Goal: Information Seeking & Learning: Find contact information

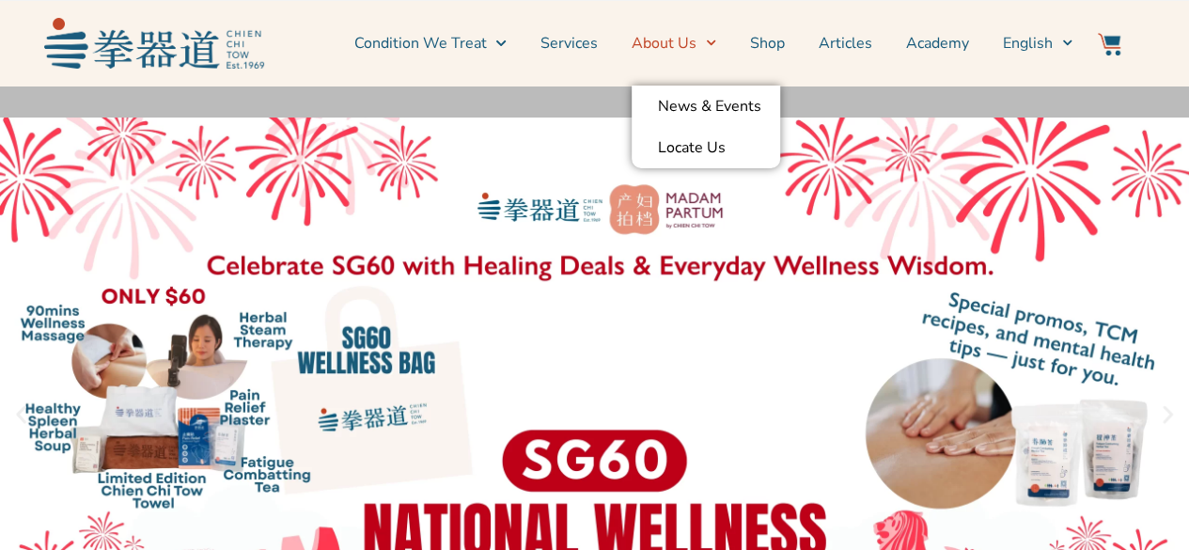
click at [667, 50] on link "About Us" at bounding box center [674, 43] width 85 height 47
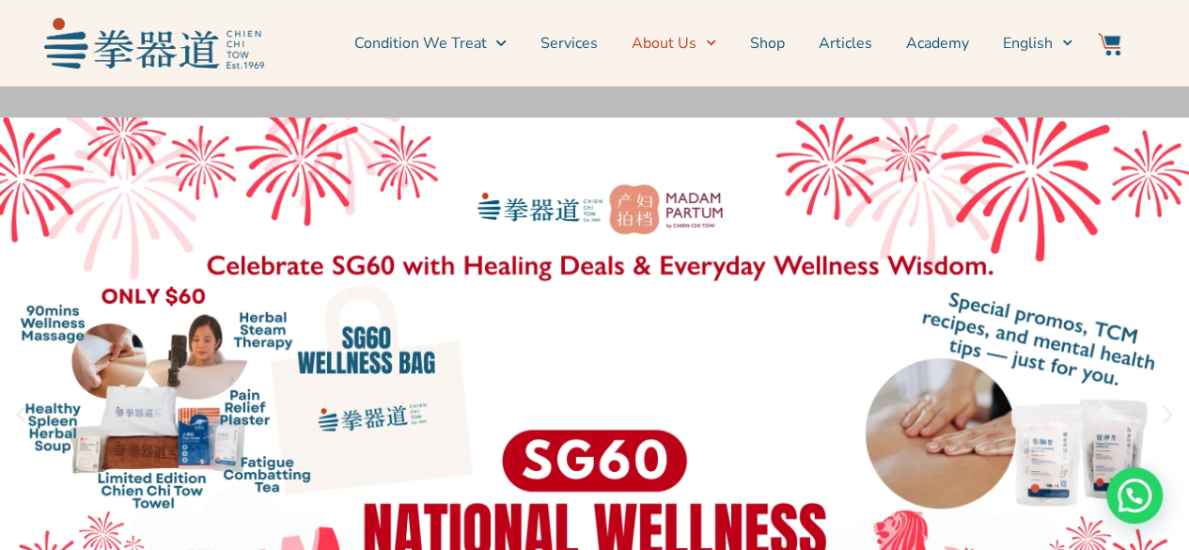
click at [670, 46] on link "About Us" at bounding box center [674, 43] width 85 height 47
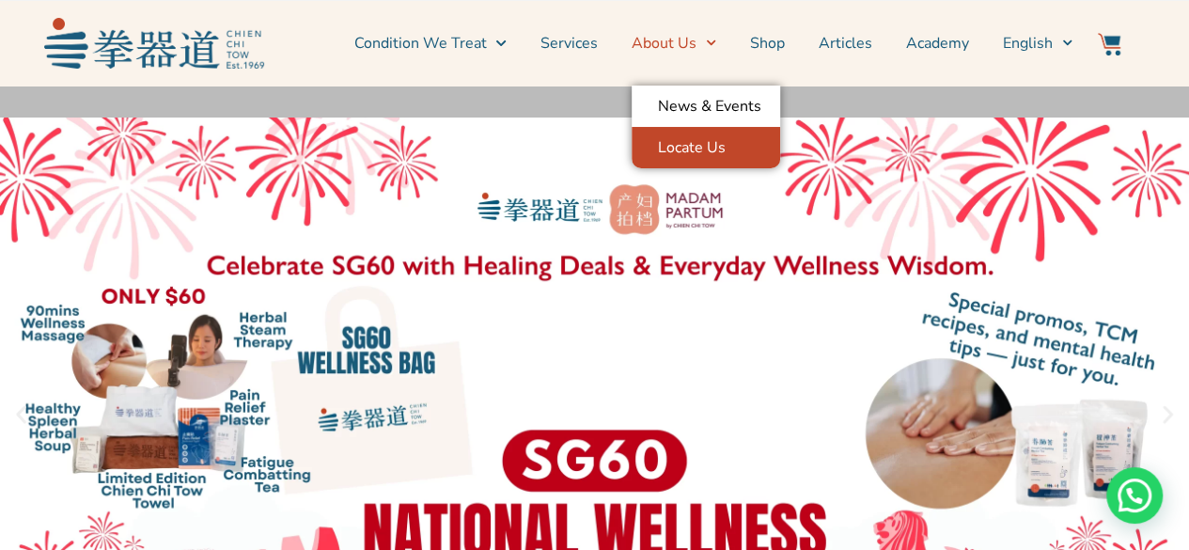
click at [697, 150] on link "Locate Us" at bounding box center [706, 147] width 149 height 41
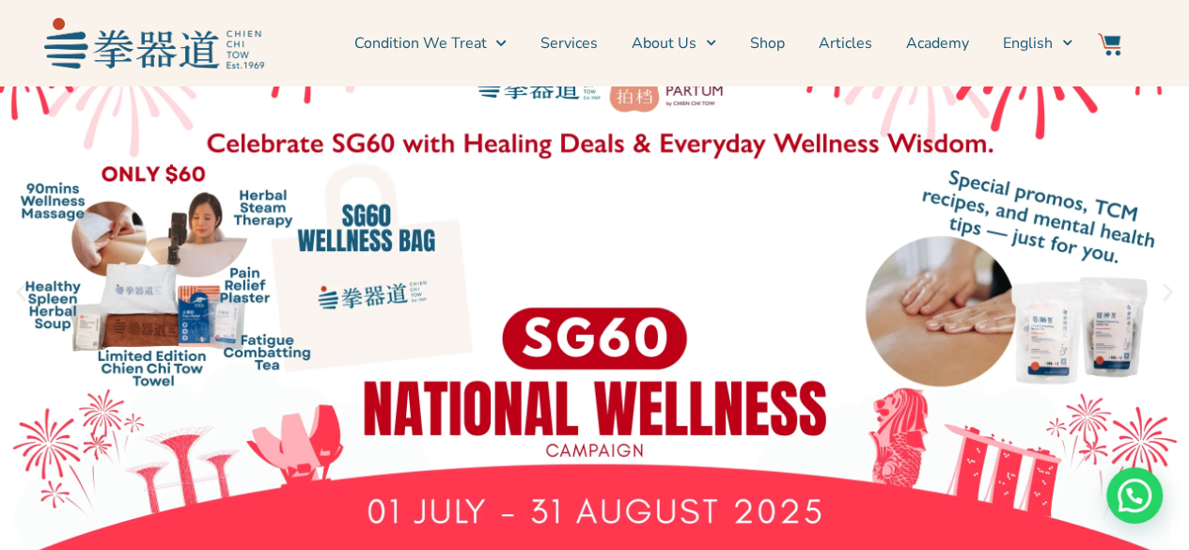
scroll to position [188, 0]
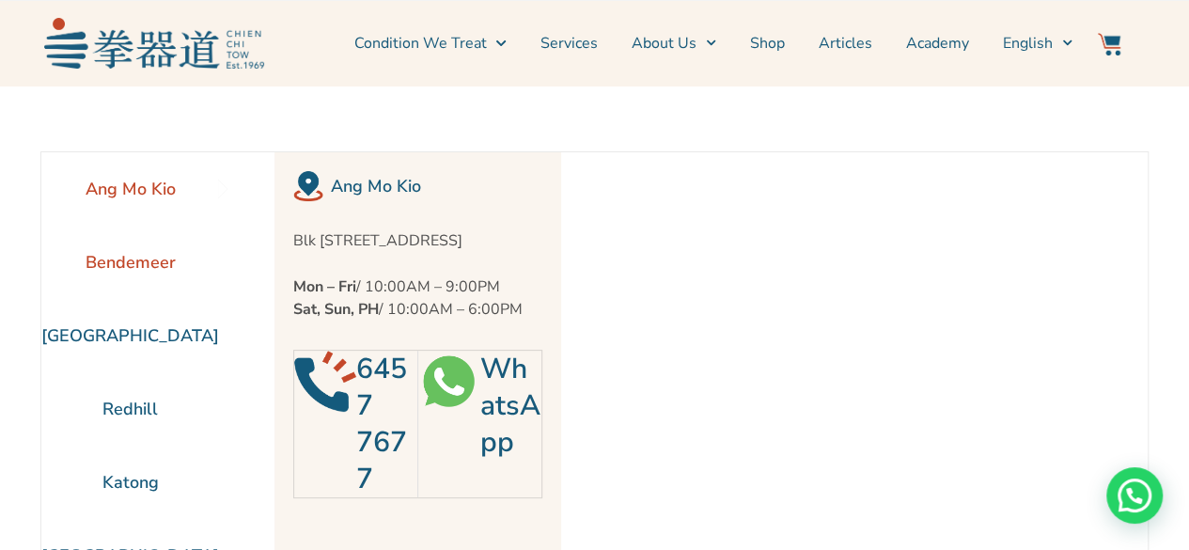
click at [149, 261] on li "Bendemeer" at bounding box center [130, 262] width 178 height 73
drag, startPoint x: 290, startPoint y: 309, endPoint x: 520, endPoint y: 332, distance: 231.5
click at [520, 321] on p "Mon – Fri / 10:00AM – 9:00PM Sat, Sun, PH / 10:00AM – 6:00PM" at bounding box center [417, 298] width 249 height 45
copy p "Mon – Fri / 10:00AM – 9:00PM Sat, Sun, PH / 10:00AM – 6:00PM"
